Goal: Task Accomplishment & Management: Use online tool/utility

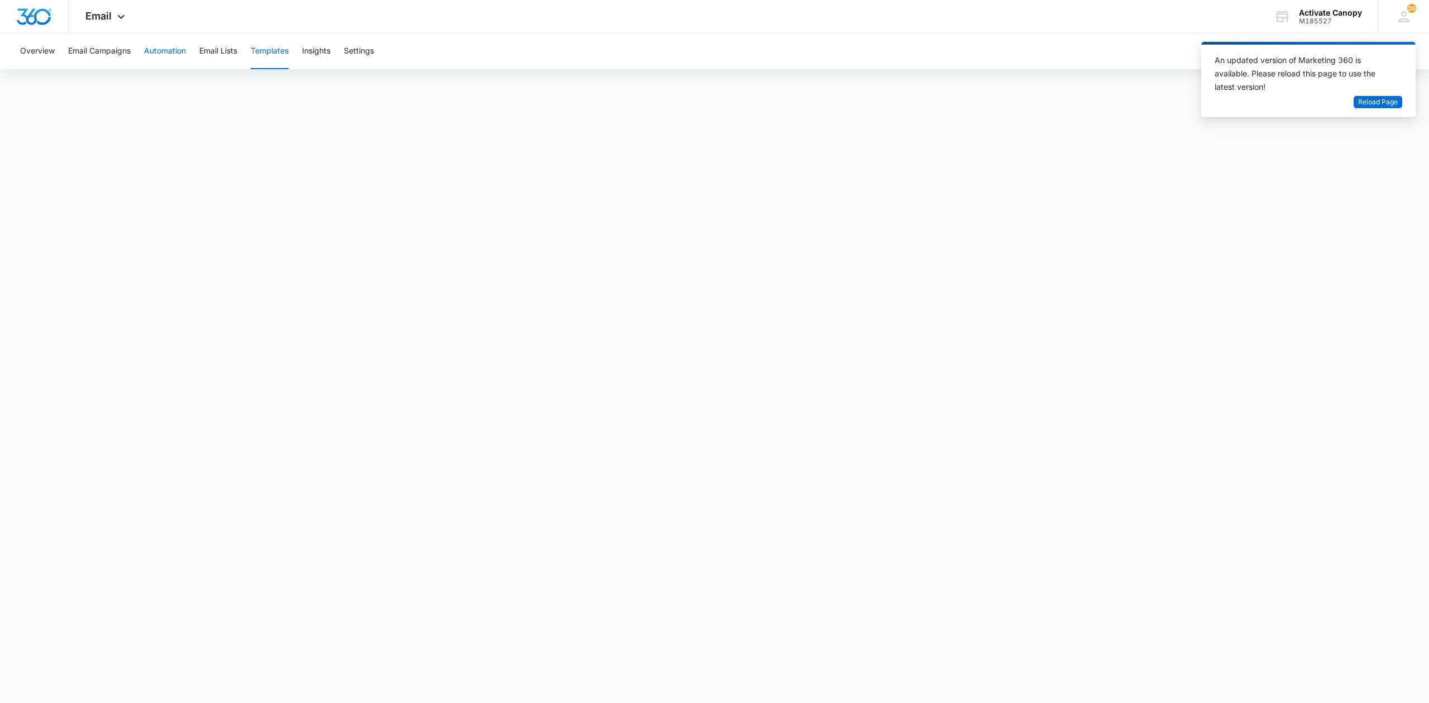
click at [148, 54] on button "Automation" at bounding box center [165, 51] width 42 height 36
click at [1367, 52] on button "Add Branding" at bounding box center [1377, 51] width 76 height 27
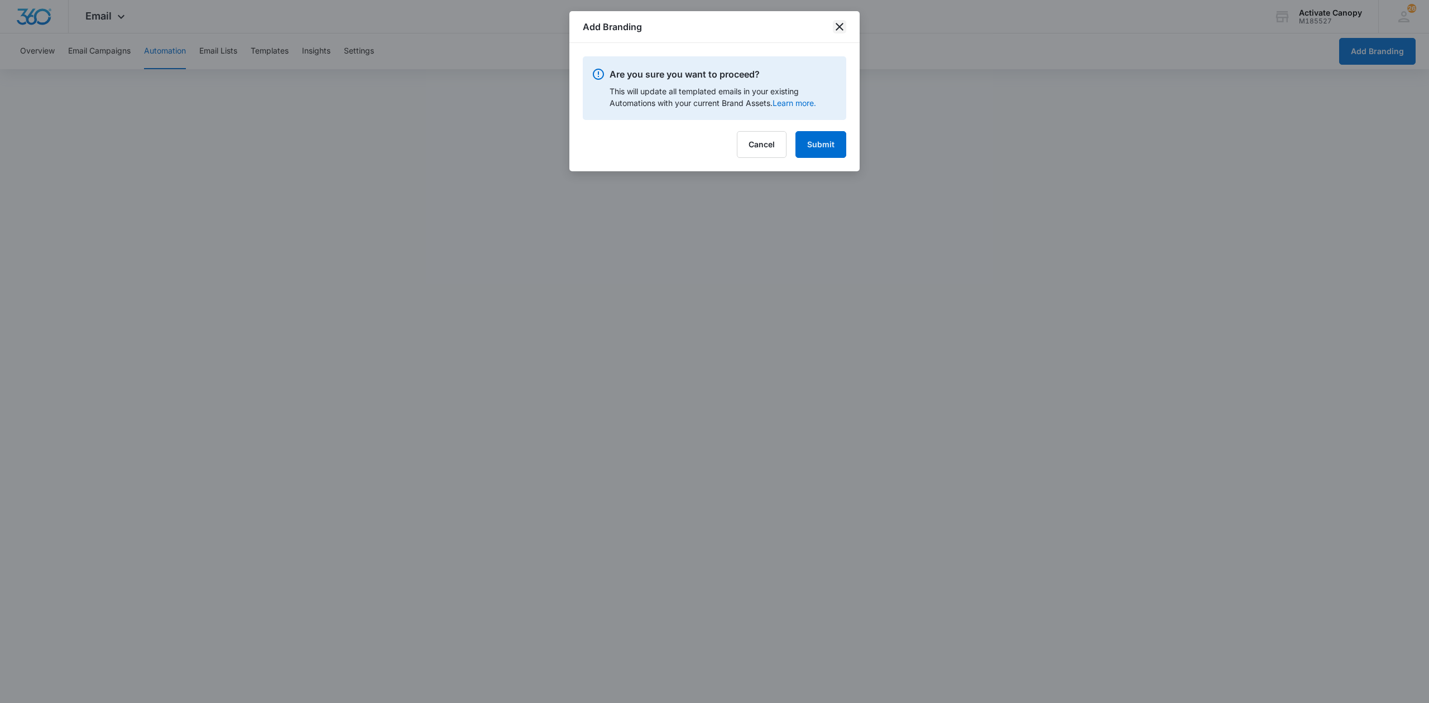
click at [840, 30] on icon "close" at bounding box center [839, 26] width 13 height 13
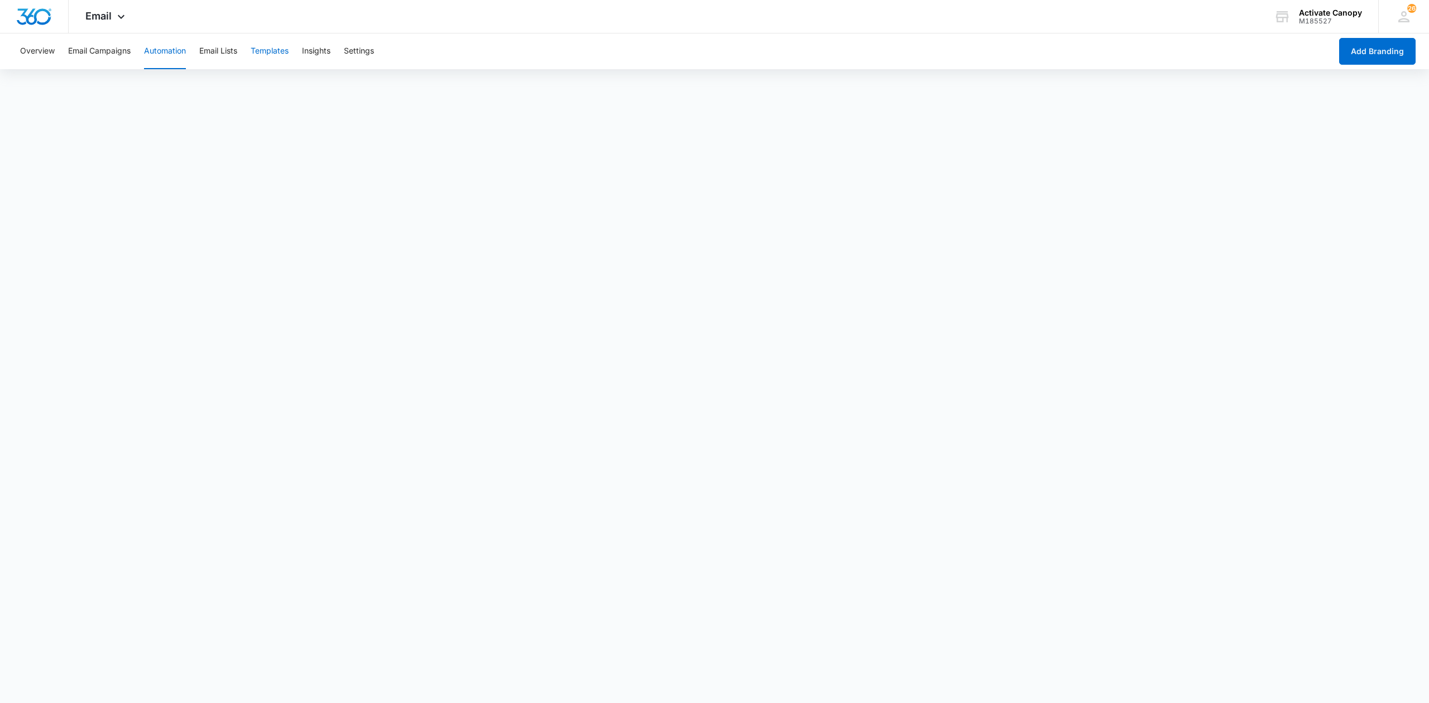
click at [272, 51] on button "Templates" at bounding box center [270, 51] width 38 height 36
click at [157, 50] on button "Automation" at bounding box center [165, 51] width 42 height 36
click at [289, 51] on button "Templates" at bounding box center [270, 51] width 38 height 36
click at [157, 47] on button "Automation" at bounding box center [165, 51] width 42 height 36
